Goal: Task Accomplishment & Management: Complete application form

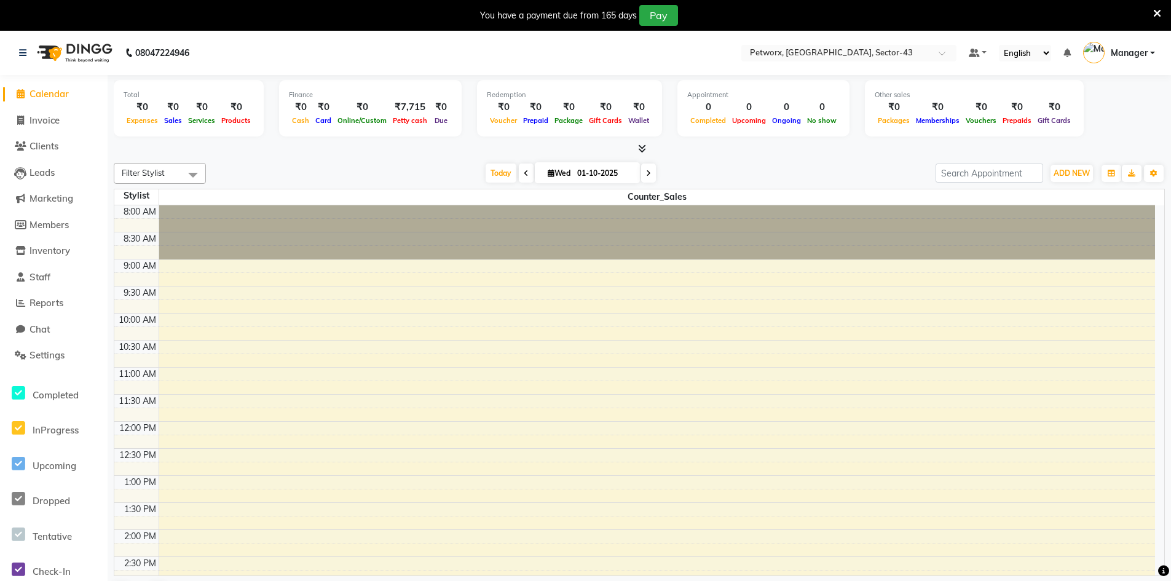
scroll to position [271, 0]
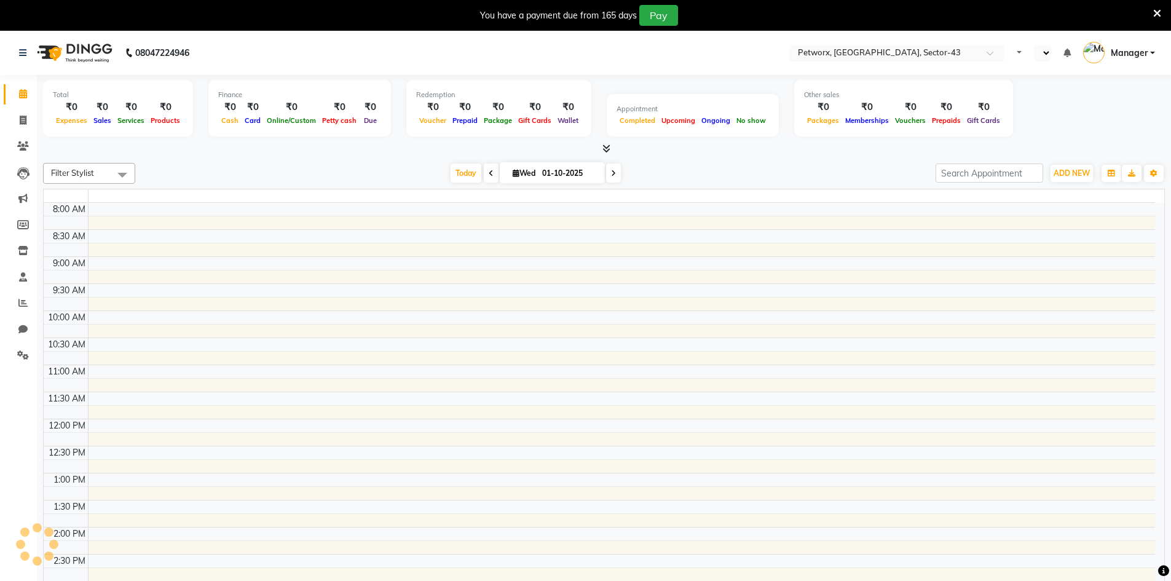
select select "en"
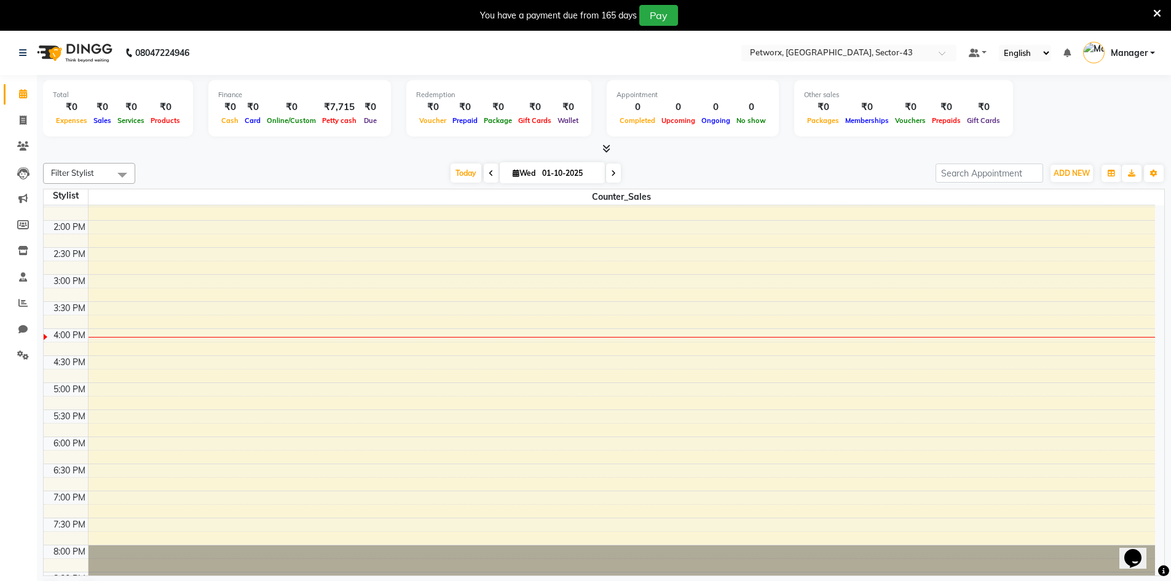
click at [18, 55] on div "08047224946" at bounding box center [104, 53] width 189 height 34
click at [23, 58] on link at bounding box center [25, 53] width 12 height 34
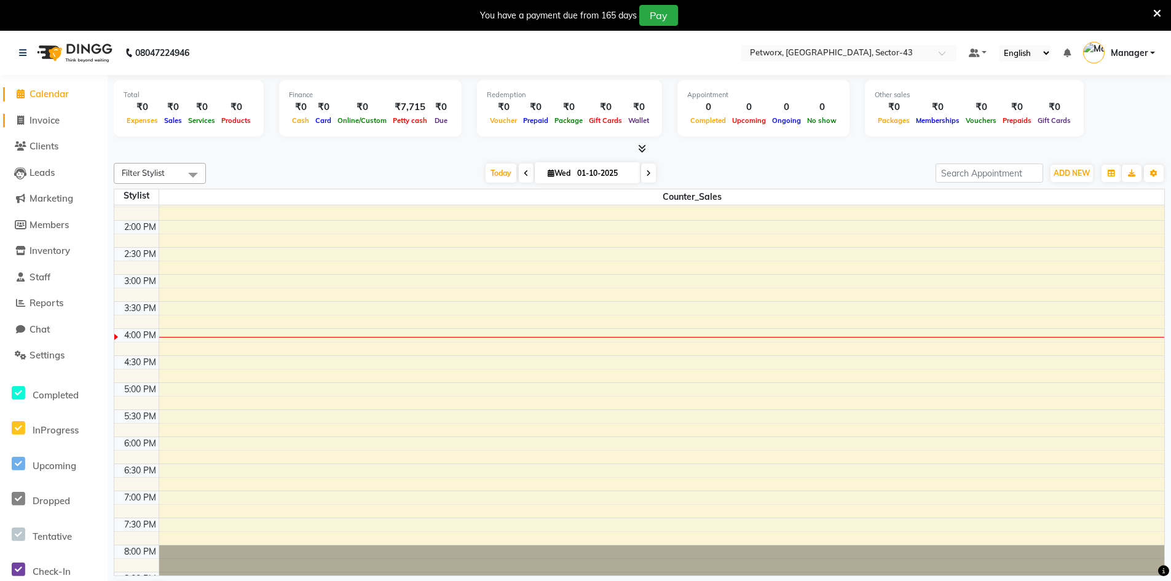
drag, startPoint x: 55, startPoint y: 116, endPoint x: 98, endPoint y: 135, distance: 46.5
click at [55, 117] on span "Invoice" at bounding box center [44, 120] width 30 height 12
select select "8169"
select select "service"
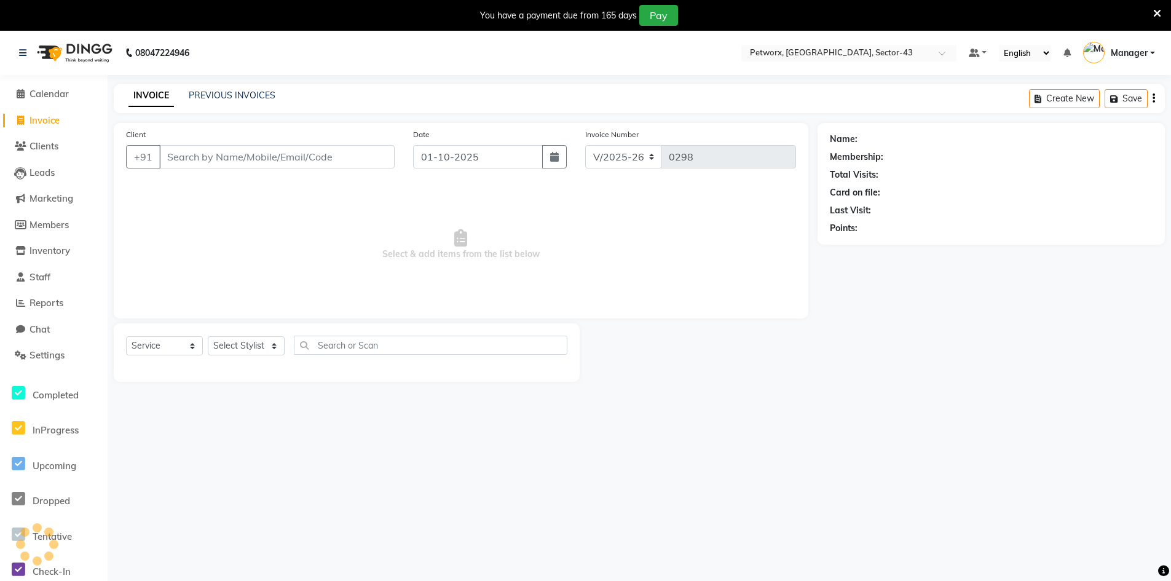
click at [210, 157] on input "Client" at bounding box center [276, 156] width 235 height 23
type input "9582435747"
click at [360, 163] on button "Add Client" at bounding box center [362, 156] width 63 height 23
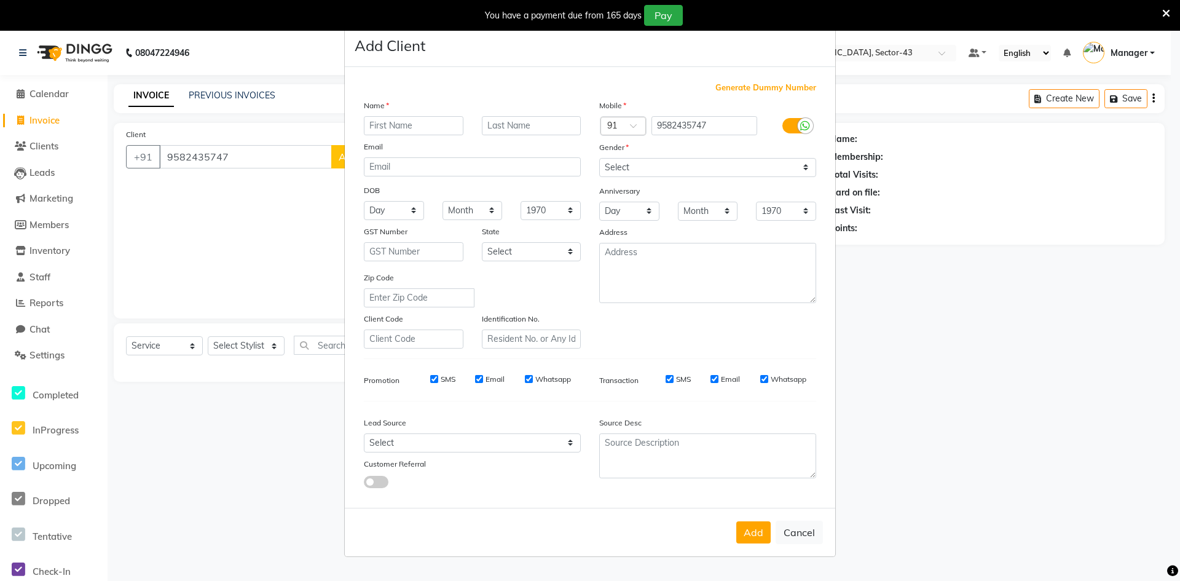
click at [417, 128] on input "text" at bounding box center [414, 125] width 100 height 19
type input "Anshita"
click at [540, 127] on input "text" at bounding box center [532, 125] width 100 height 19
type input "."
click at [749, 538] on button "Add" at bounding box center [753, 532] width 34 height 22
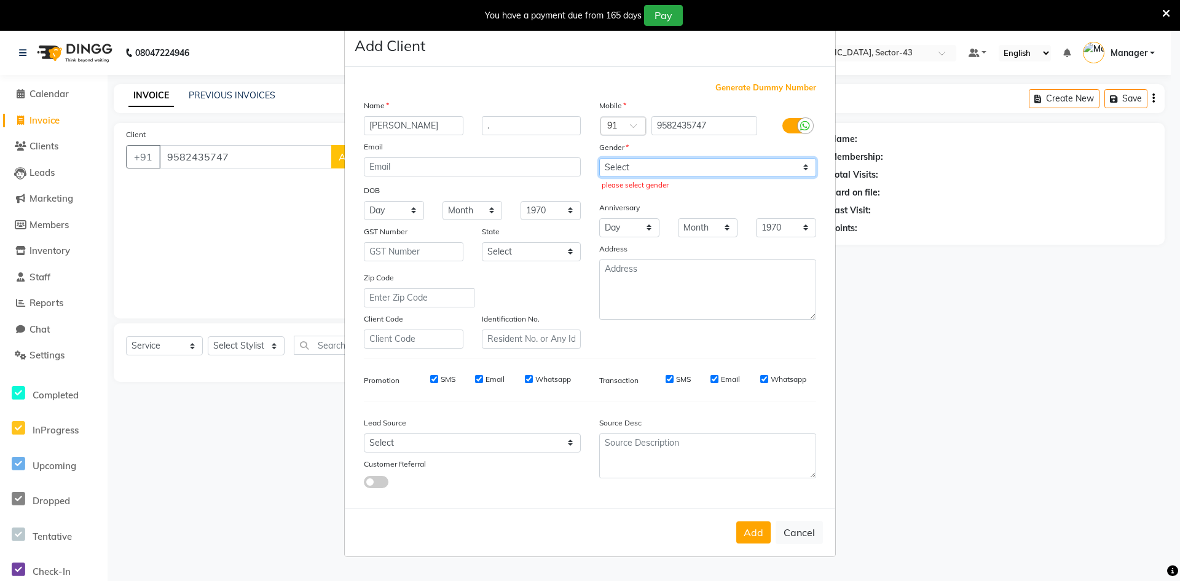
click at [682, 162] on select "Select Male Female Other Prefer Not To Say" at bounding box center [707, 167] width 217 height 19
select select "female"
click at [599, 158] on select "Select Male Female Other Prefer Not To Say" at bounding box center [707, 167] width 217 height 19
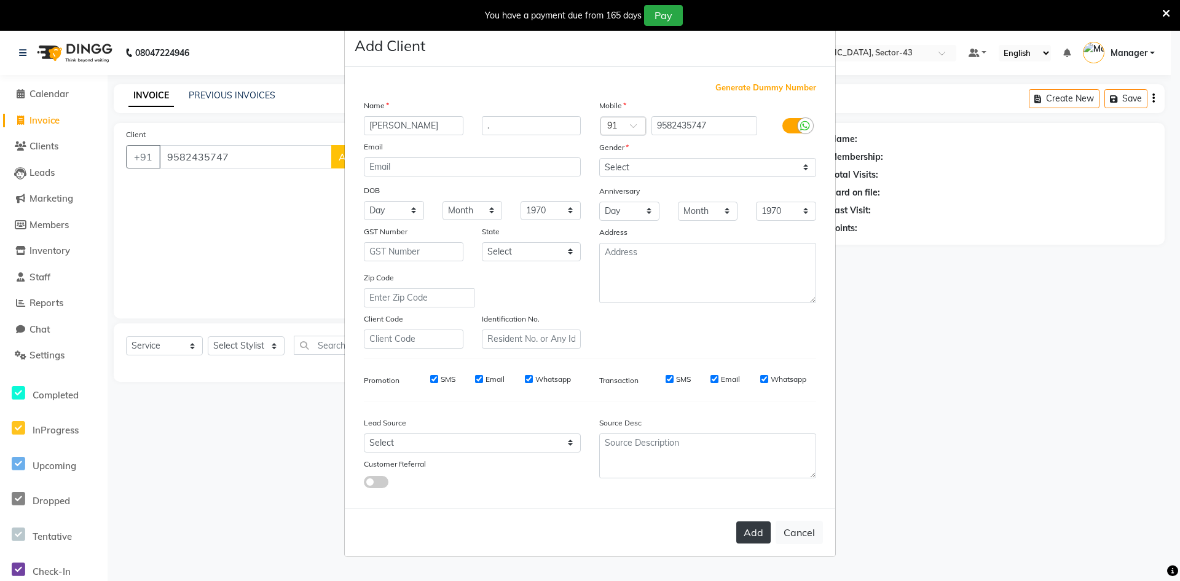
click at [740, 534] on button "Add" at bounding box center [753, 532] width 34 height 22
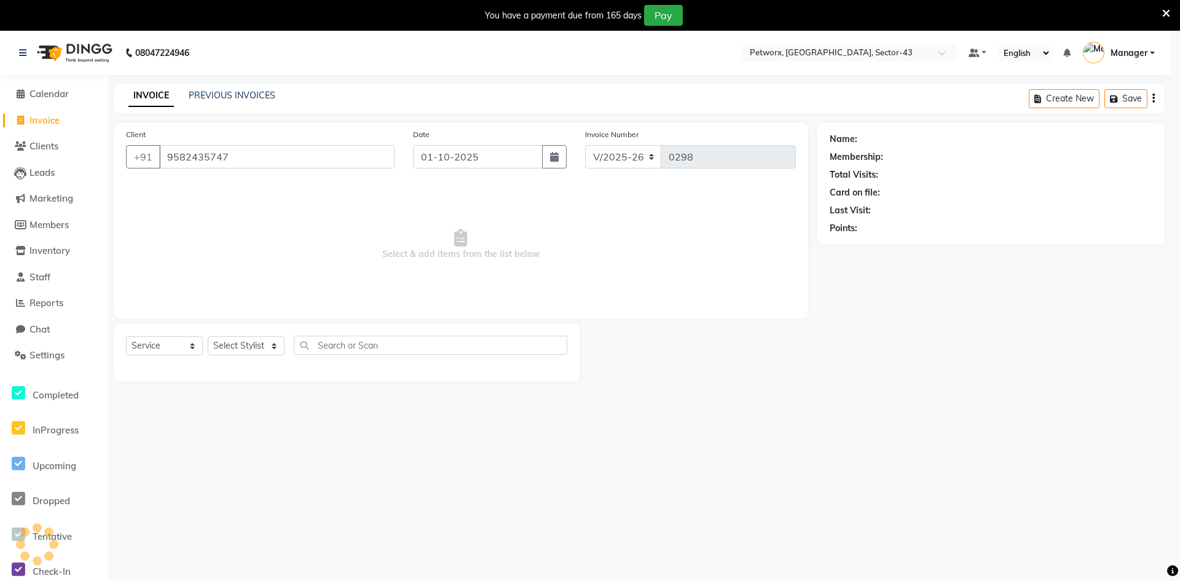
select select
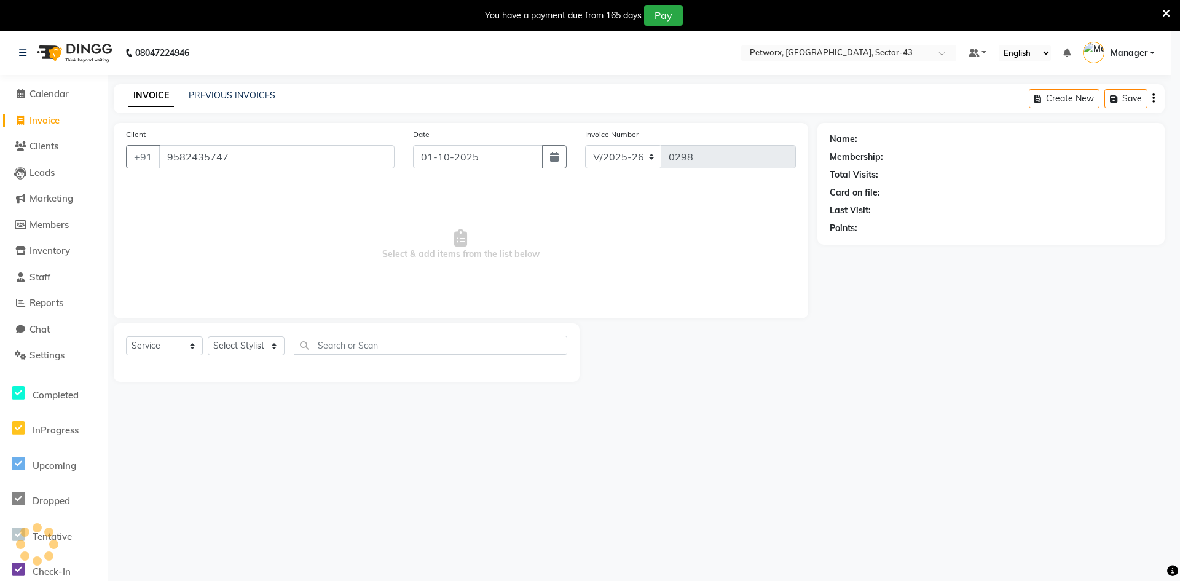
select select
checkbox input "false"
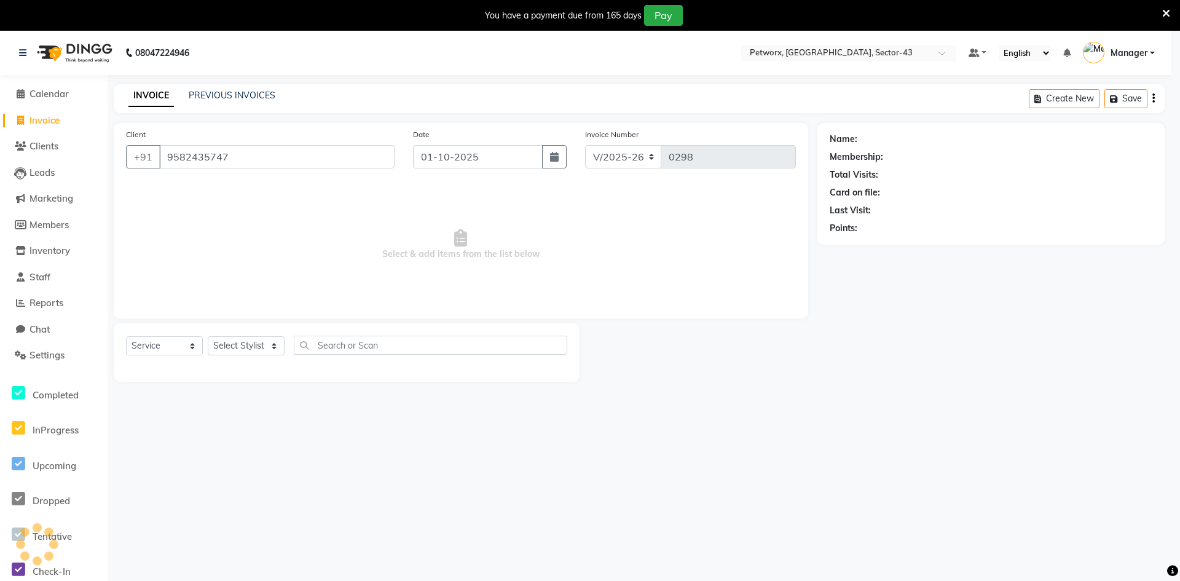
checkbox input "false"
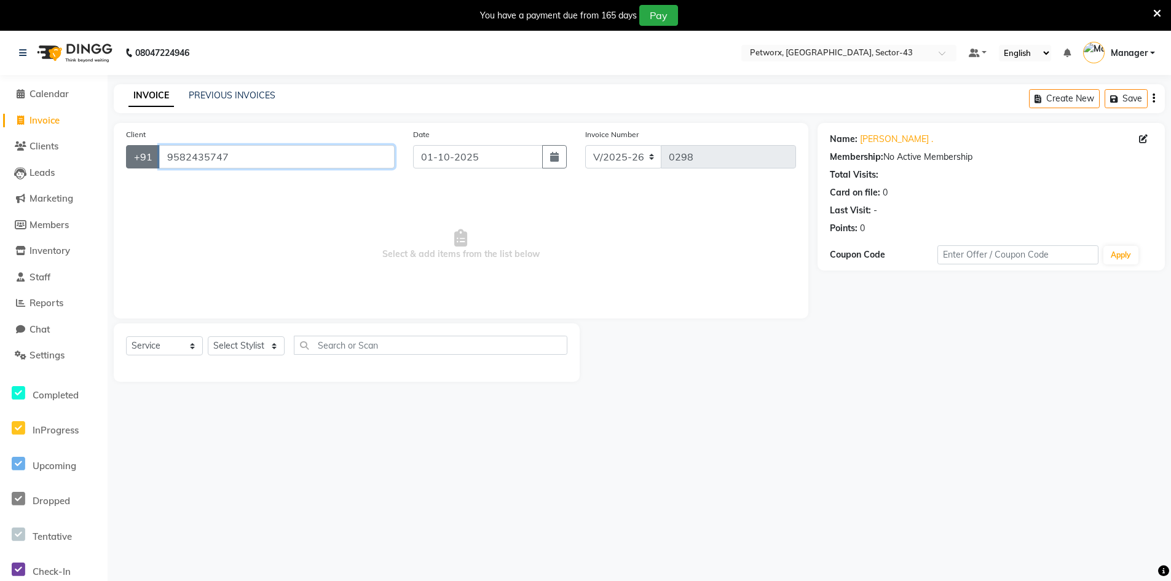
drag, startPoint x: 226, startPoint y: 157, endPoint x: 147, endPoint y: 165, distance: 79.1
click at [147, 165] on div "+91 9582435747" at bounding box center [260, 156] width 269 height 23
click at [175, 160] on input "9582435747" at bounding box center [276, 156] width 235 height 23
drag, startPoint x: 165, startPoint y: 160, endPoint x: 235, endPoint y: 162, distance: 69.5
click at [235, 162] on input "9582435747" at bounding box center [276, 156] width 235 height 23
